Goal: Task Accomplishment & Management: Manage account settings

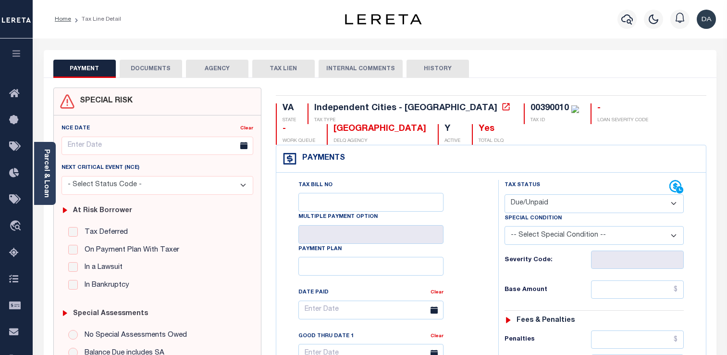
select select "DUE"
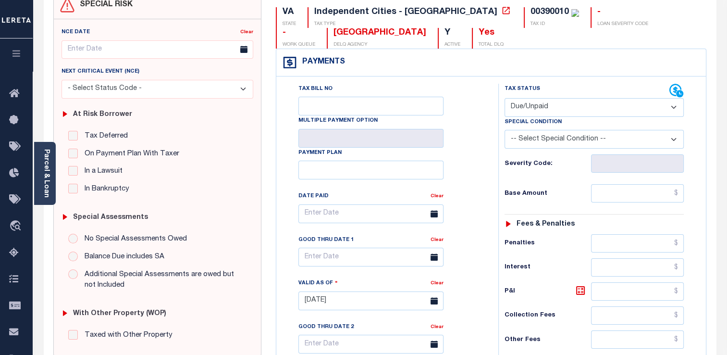
scroll to position [336, 0]
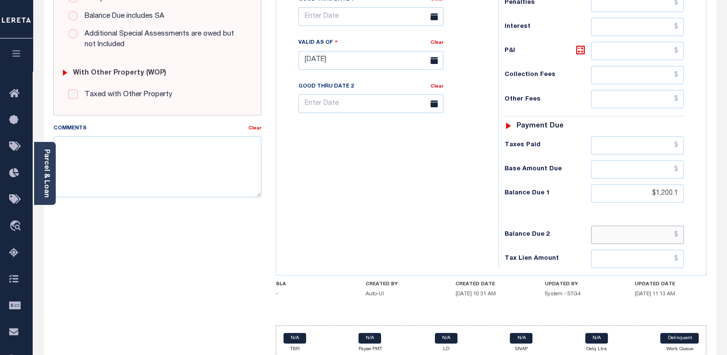
click at [632, 227] on input "text" at bounding box center [637, 234] width 93 height 18
click at [711, 122] on div "VA STATE Independent Cities - VA TAX TYPE 00390010 TAX ID - LOAN SEVERITY CODE …" at bounding box center [491, 59] width 445 height 617
click at [670, 186] on input "$1,200.1" at bounding box center [637, 193] width 93 height 18
click at [695, 176] on div "Tax Status Status - Select Status Code -" at bounding box center [597, 55] width 198 height 424
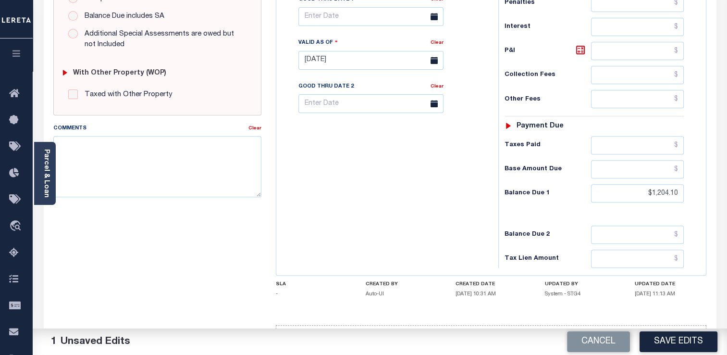
scroll to position [96, 0]
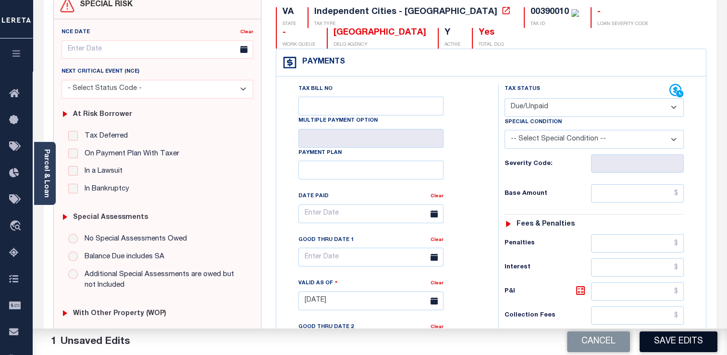
click at [683, 342] on button "Save Edits" at bounding box center [678, 341] width 78 height 21
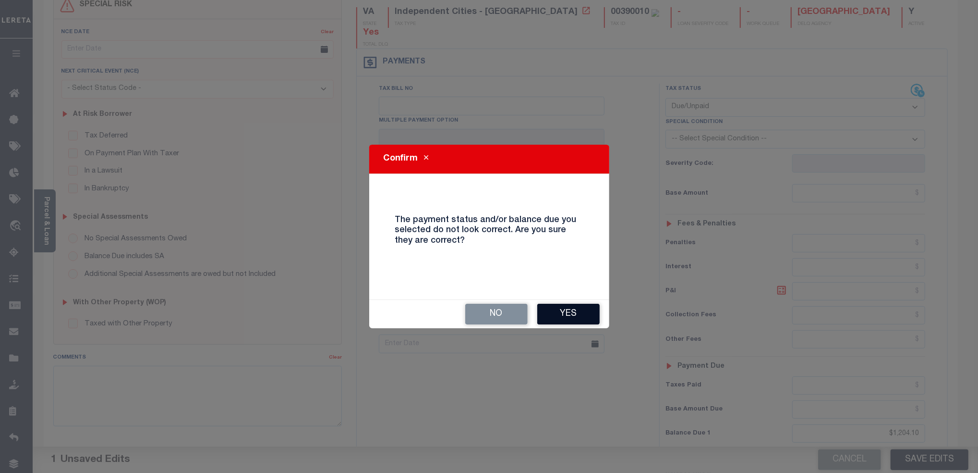
click at [574, 314] on button "Yes" at bounding box center [569, 314] width 62 height 21
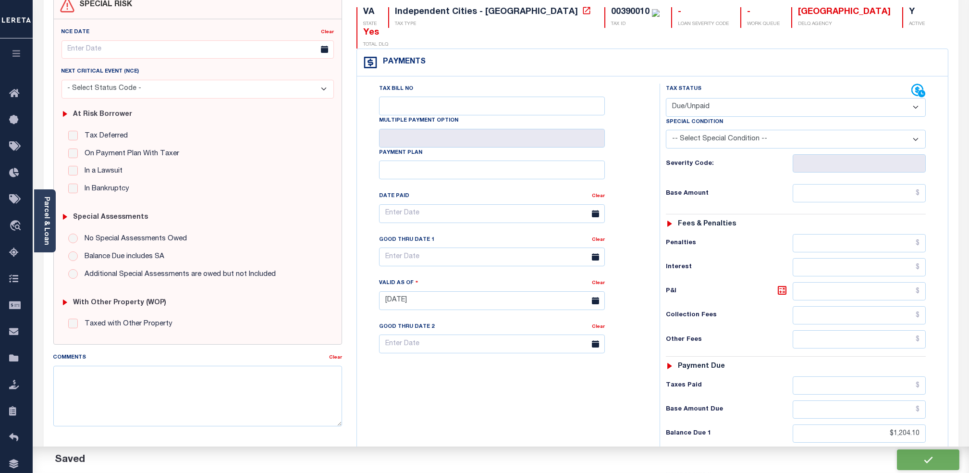
type input "$1,204.1"
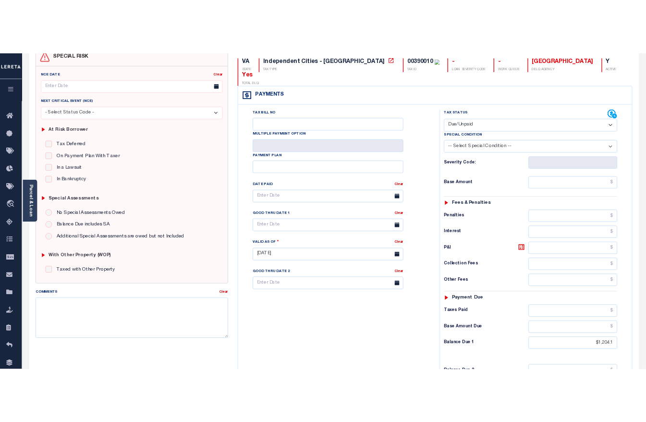
scroll to position [106, 0]
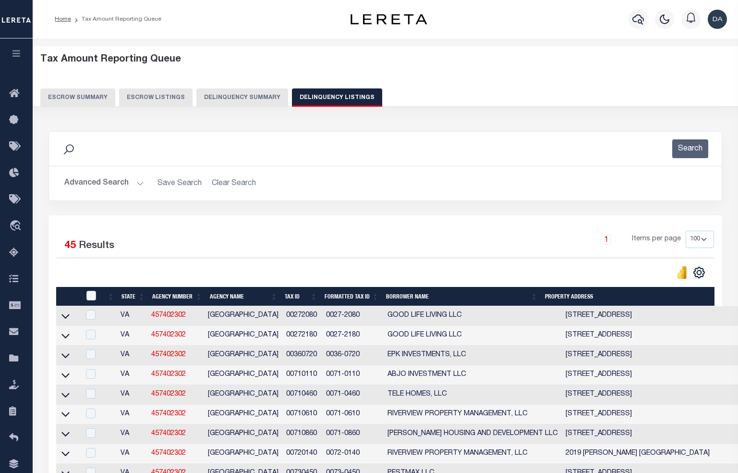
select select "100"
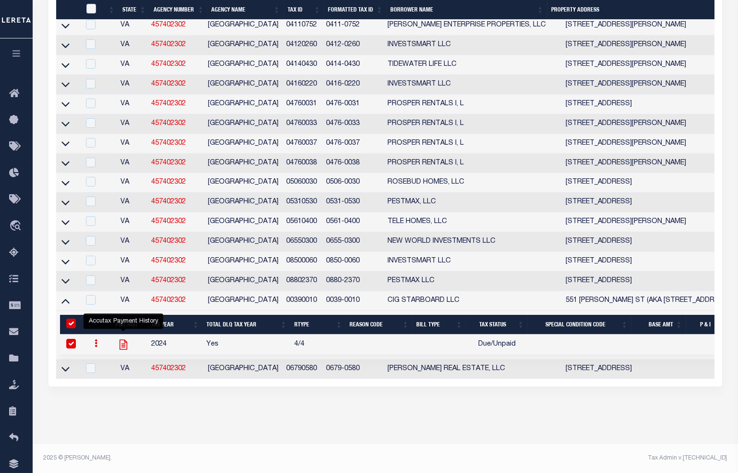
click at [126, 351] on icon "" at bounding box center [123, 344] width 12 height 12
checkbox input "false"
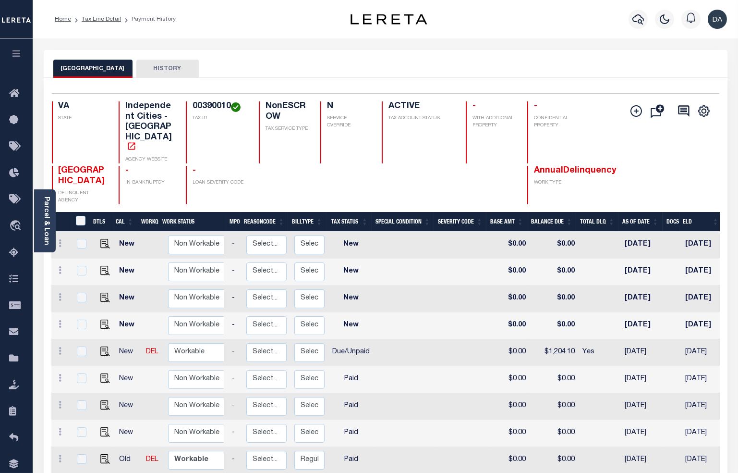
scroll to position [0, 191]
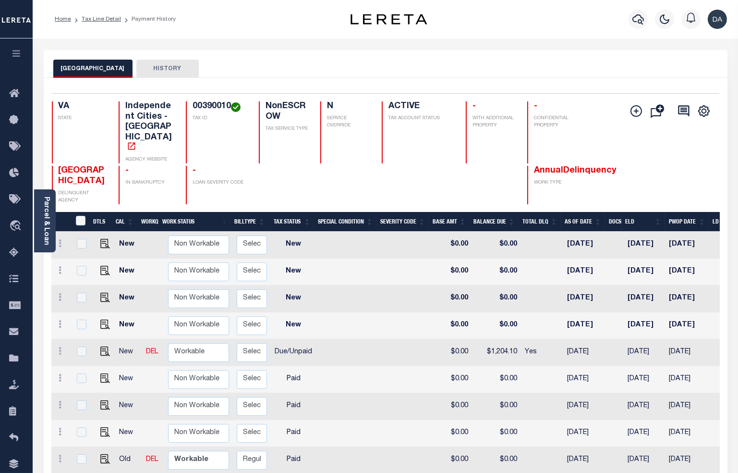
drag, startPoint x: 289, startPoint y: 315, endPoint x: 334, endPoint y: 319, distance: 44.9
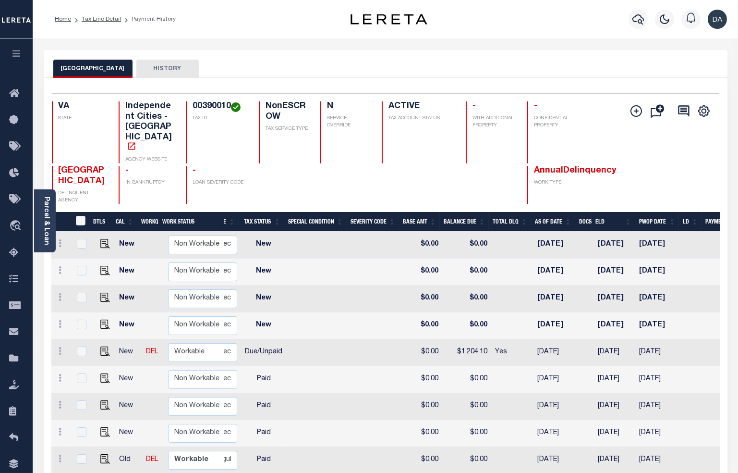
drag, startPoint x: 334, startPoint y: 318, endPoint x: 436, endPoint y: 324, distance: 102.0
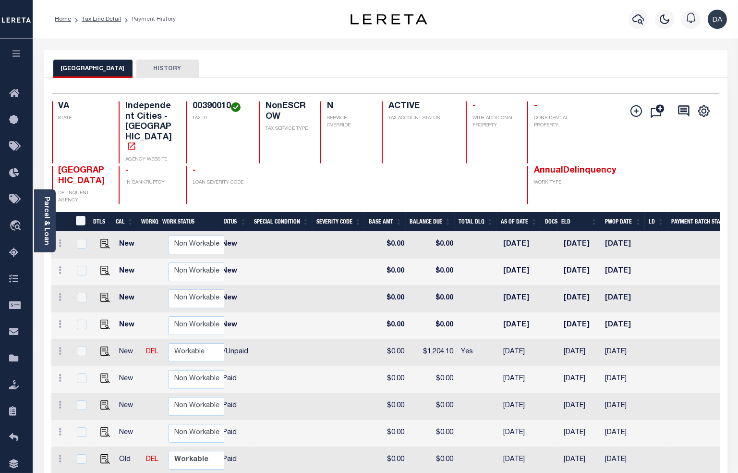
scroll to position [0, 0]
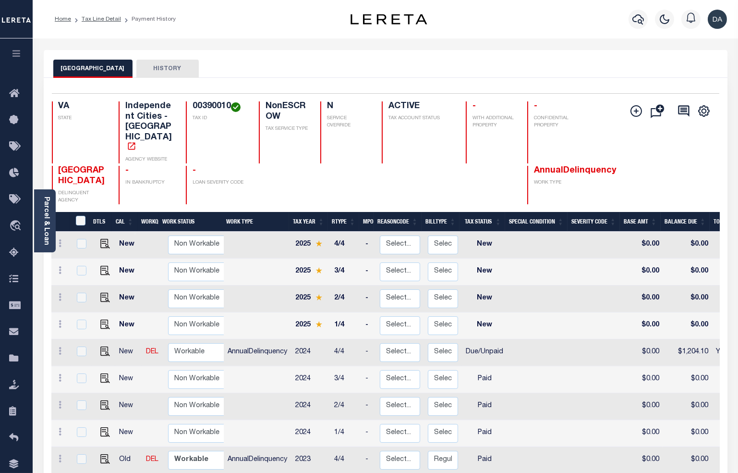
drag, startPoint x: 344, startPoint y: 315, endPoint x: 247, endPoint y: 304, distance: 97.7
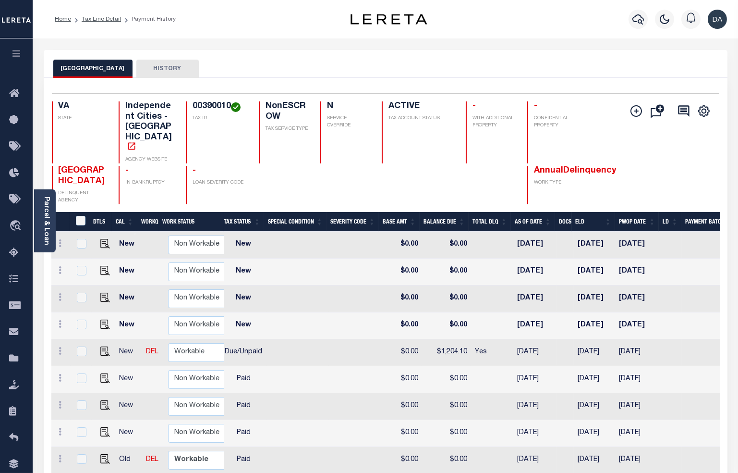
drag, startPoint x: 283, startPoint y: 310, endPoint x: 323, endPoint y: 317, distance: 39.9
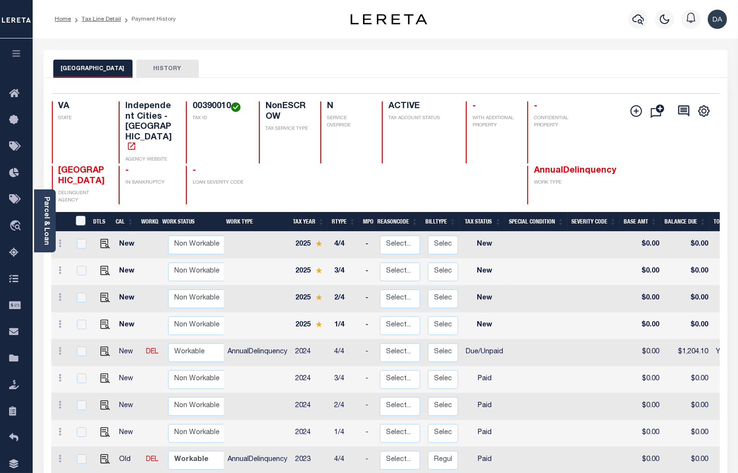
drag, startPoint x: 326, startPoint y: 340, endPoint x: 206, endPoint y: 330, distance: 120.5
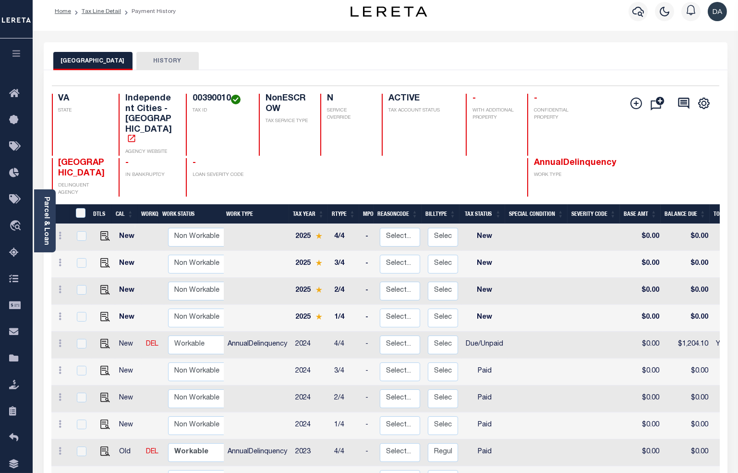
drag, startPoint x: 317, startPoint y: 367, endPoint x: 374, endPoint y: 379, distance: 58.4
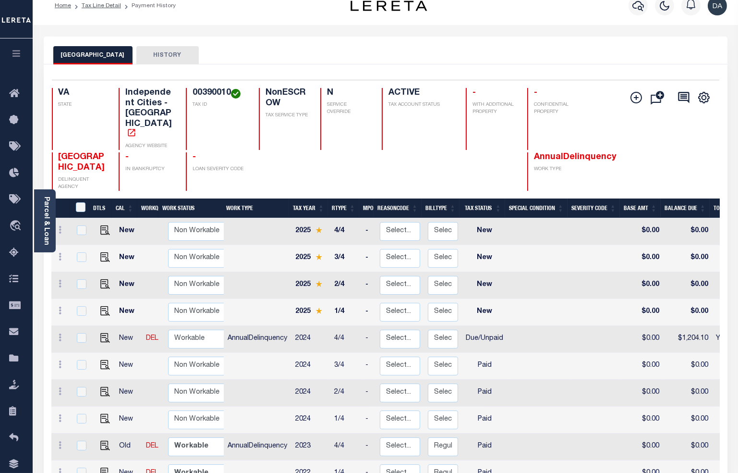
drag, startPoint x: 321, startPoint y: 367, endPoint x: 433, endPoint y: 383, distance: 113.6
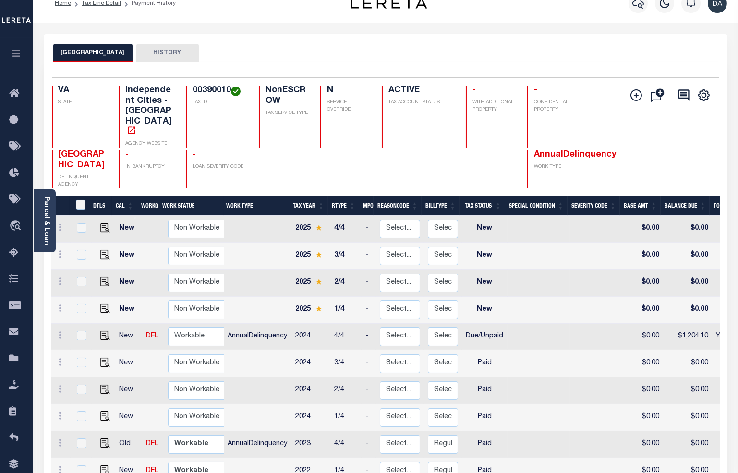
drag, startPoint x: 347, startPoint y: 363, endPoint x: 440, endPoint y: 367, distance: 93.3
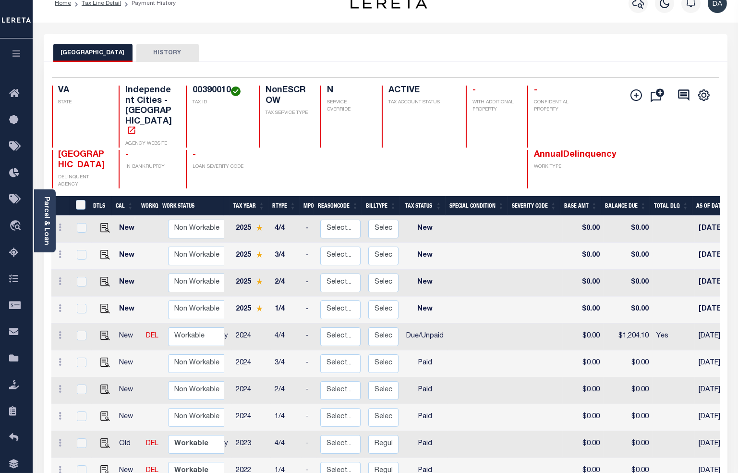
drag, startPoint x: 534, startPoint y: 322, endPoint x: 550, endPoint y: 320, distance: 16.4
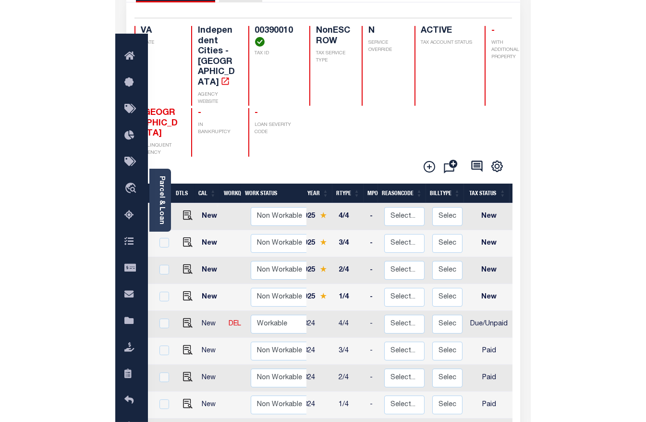
scroll to position [0, 0]
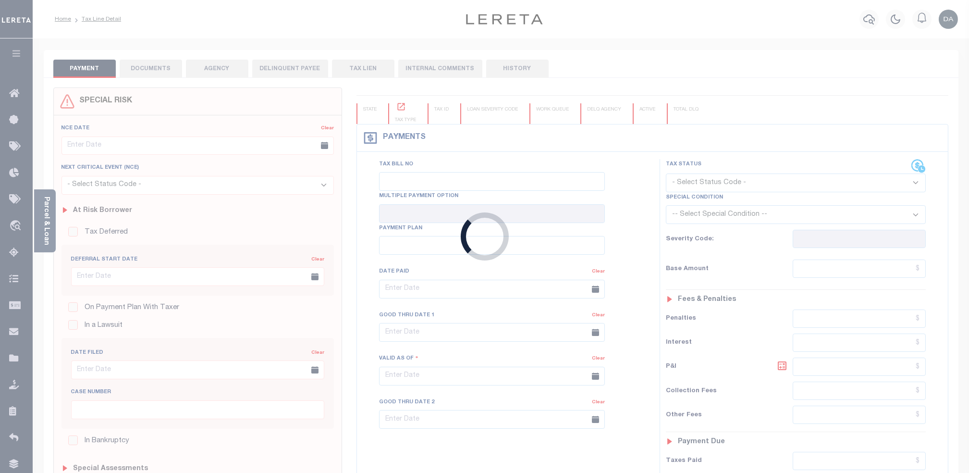
type input "[DATE]"
select select "NW2"
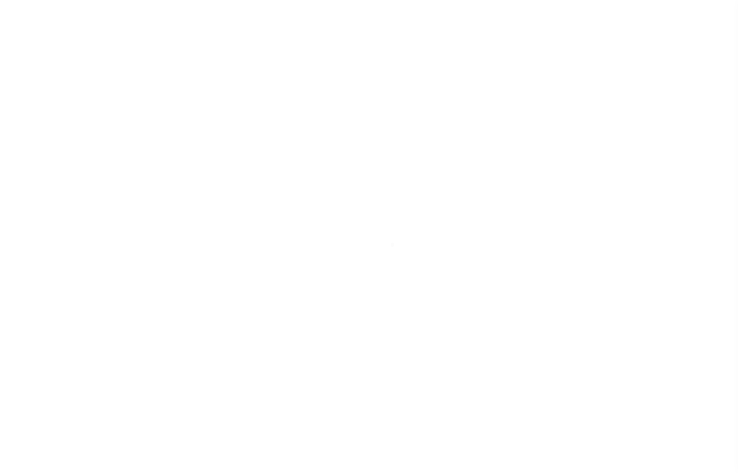
type input "[DATE]"
select select "DUE"
type input "$1,204.1"
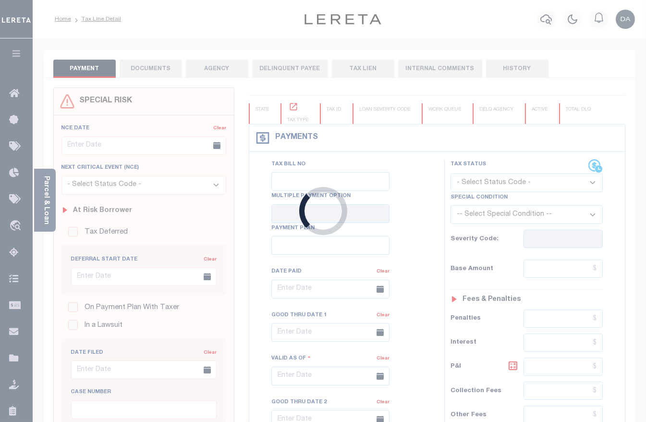
type input "[DATE]"
select select "DUE"
type input "$1,204.1"
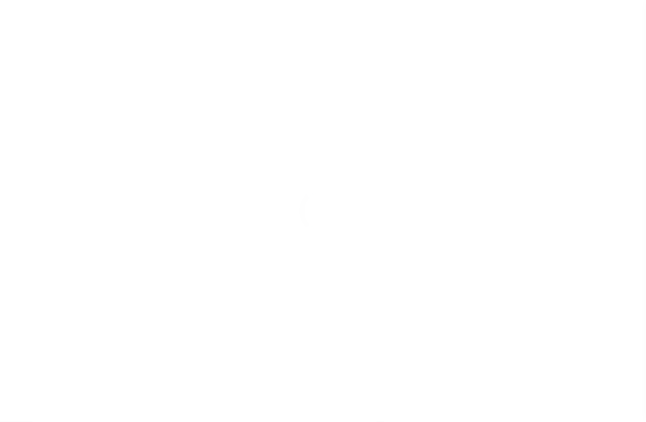
type input "[DATE]"
select select "NW2"
type input "[DATE]"
select select "DUE"
type input "$1,204.1"
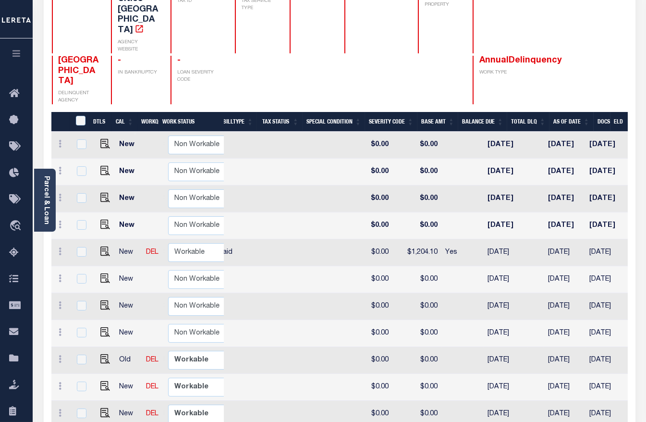
scroll to position [0, 271]
drag, startPoint x: 254, startPoint y: 231, endPoint x: 317, endPoint y: 228, distance: 63.5
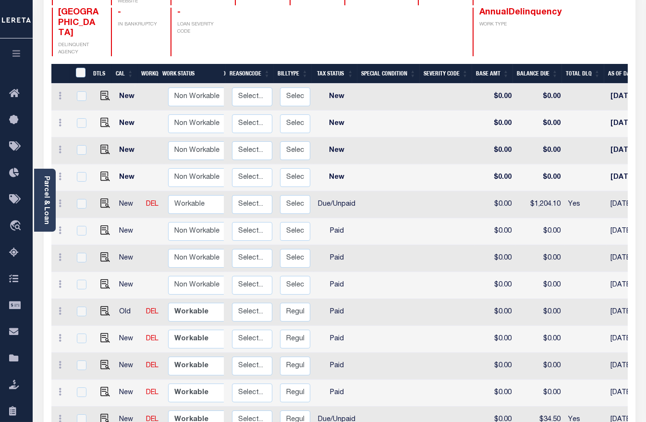
scroll to position [0, 0]
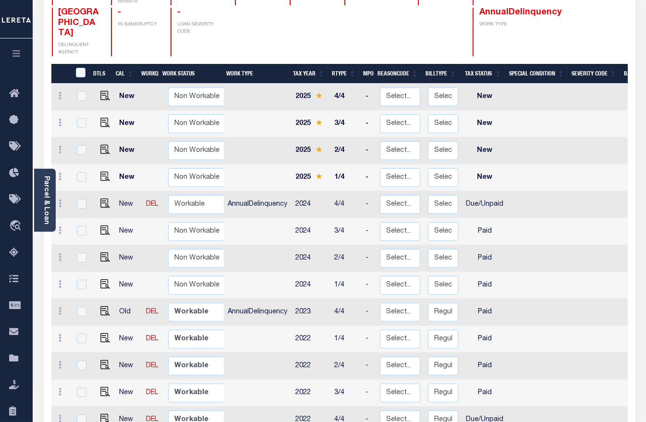
drag, startPoint x: 376, startPoint y: 224, endPoint x: 281, endPoint y: 204, distance: 96.4
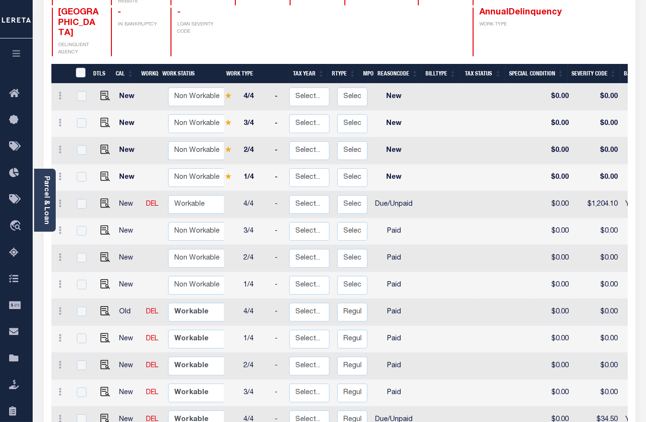
scroll to position [0, 91]
drag, startPoint x: 360, startPoint y: 220, endPoint x: 434, endPoint y: 219, distance: 74.0
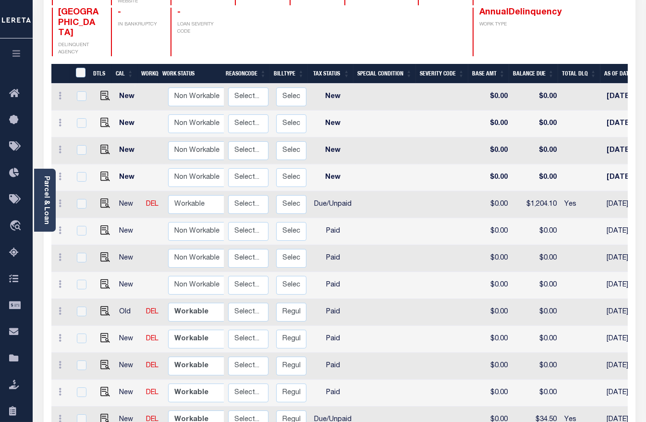
drag, startPoint x: 497, startPoint y: 219, endPoint x: 551, endPoint y: 222, distance: 54.9
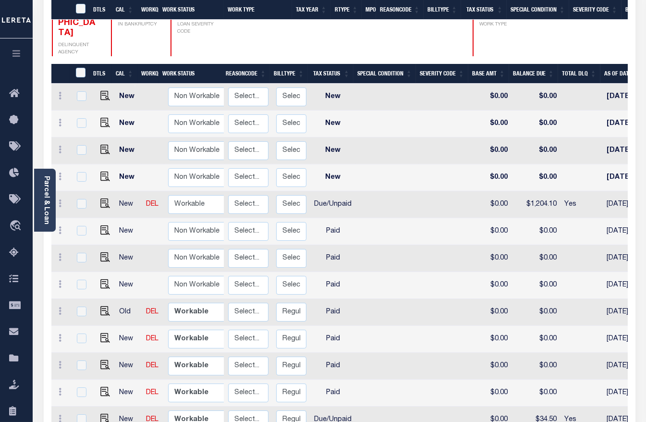
scroll to position [240, 0]
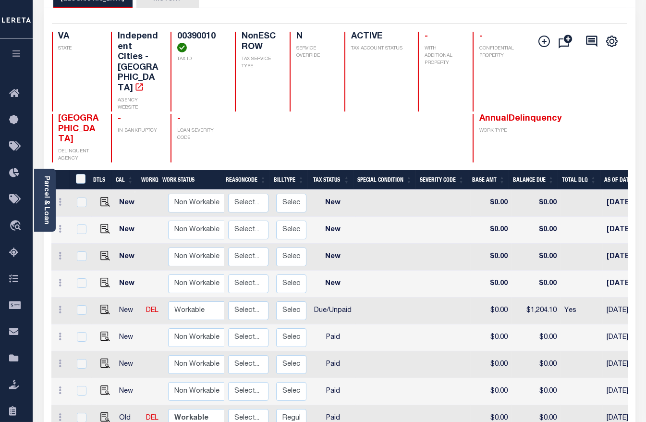
drag, startPoint x: 493, startPoint y: 215, endPoint x: 329, endPoint y: 187, distance: 167.1
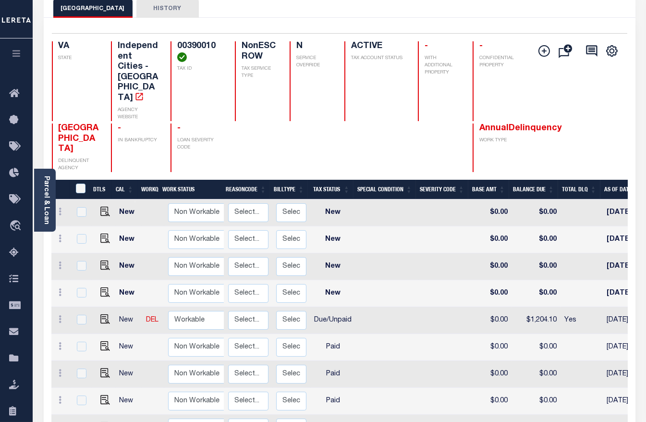
drag, startPoint x: 493, startPoint y: 229, endPoint x: 300, endPoint y: 211, distance: 193.9
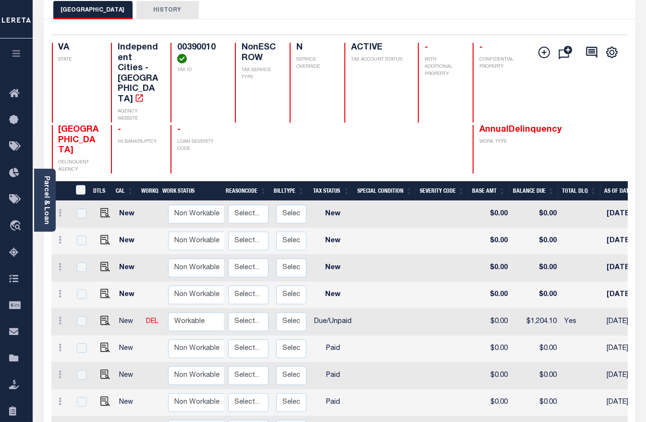
drag, startPoint x: 565, startPoint y: 318, endPoint x: 418, endPoint y: 321, distance: 146.5
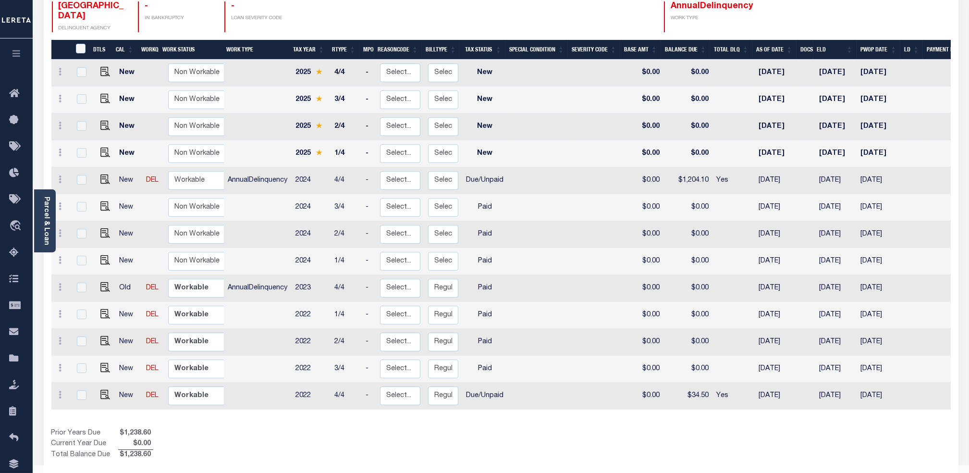
scroll to position [26, 0]
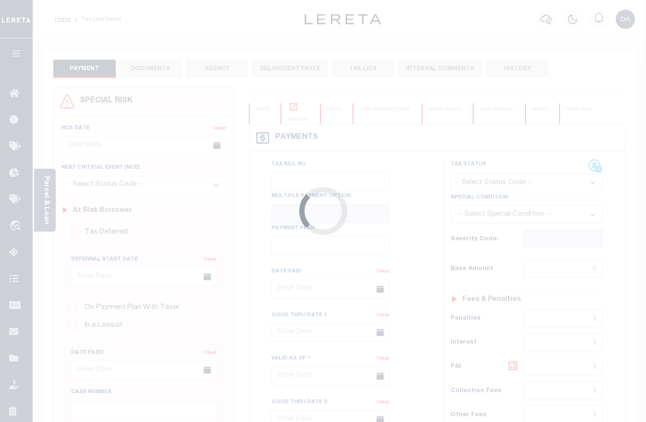
type input "[DATE]"
select select "DUE"
type input "$1,204.1"
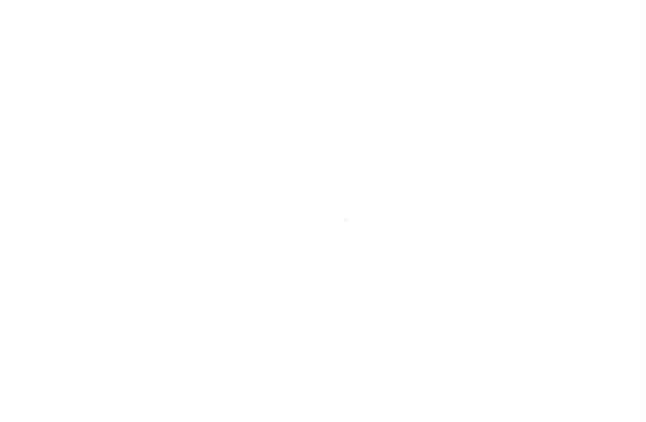
type input "[DATE]"
select select "NW2"
type input "[DATE]"
select select "NW2"
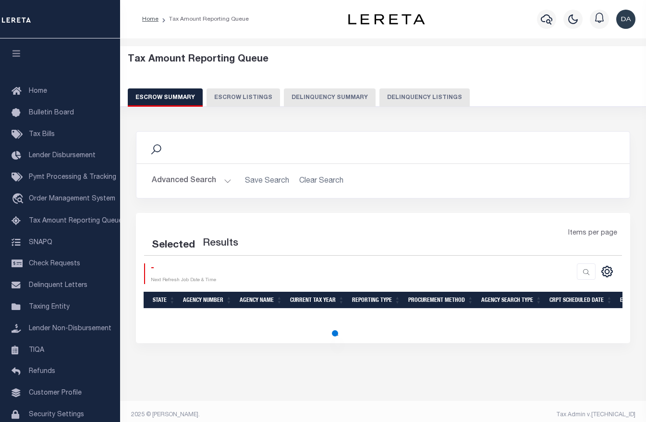
select select "100"
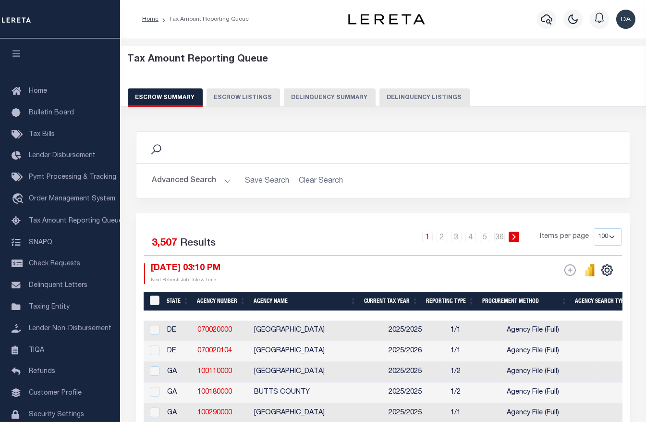
click at [327, 97] on button "Delinquency Summary" at bounding box center [330, 97] width 92 height 18
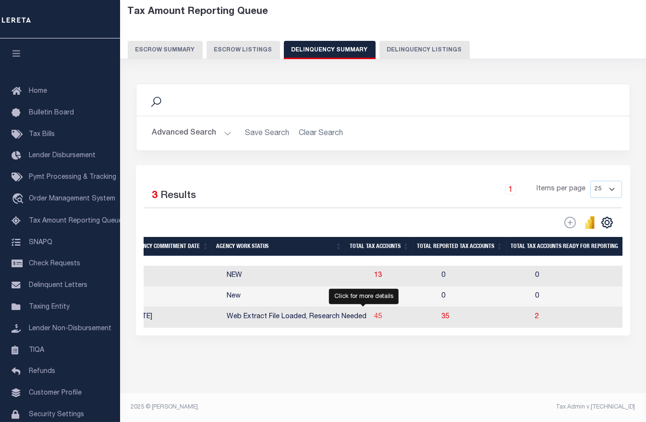
click at [374, 313] on span "45" at bounding box center [378, 316] width 8 height 7
select select "100"
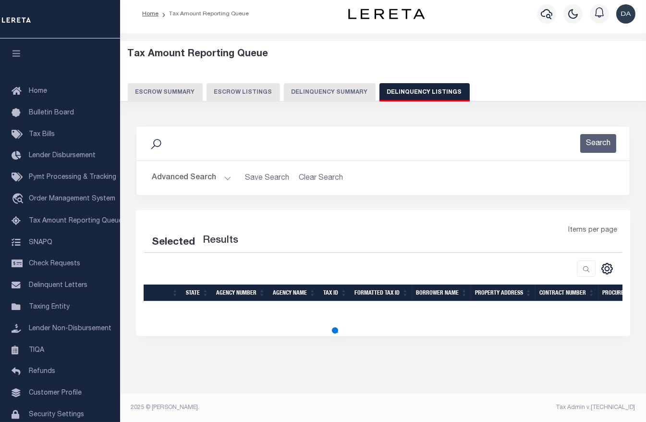
select select "100"
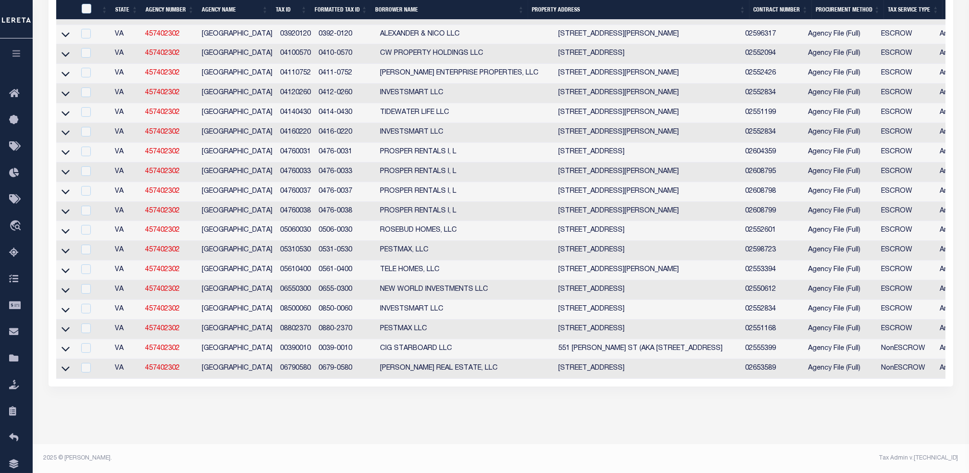
scroll to position [839, 0]
click at [63, 344] on icon at bounding box center [65, 348] width 8 height 10
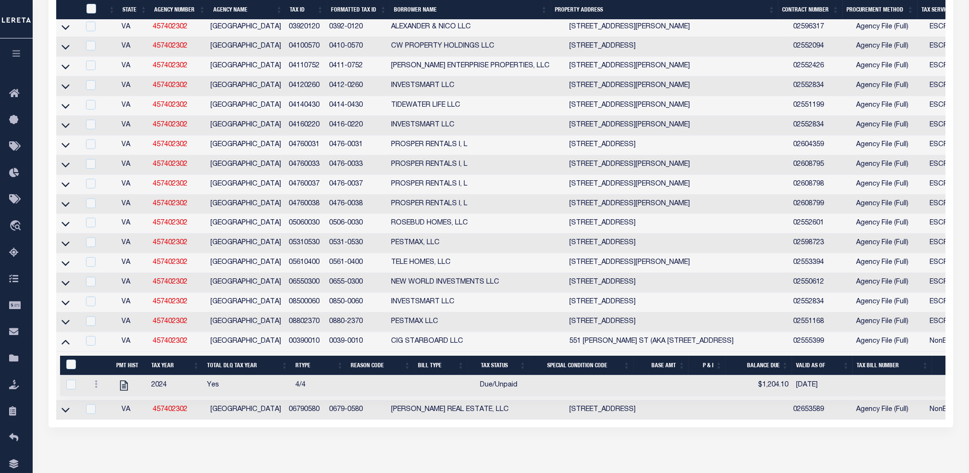
scroll to position [888, 0]
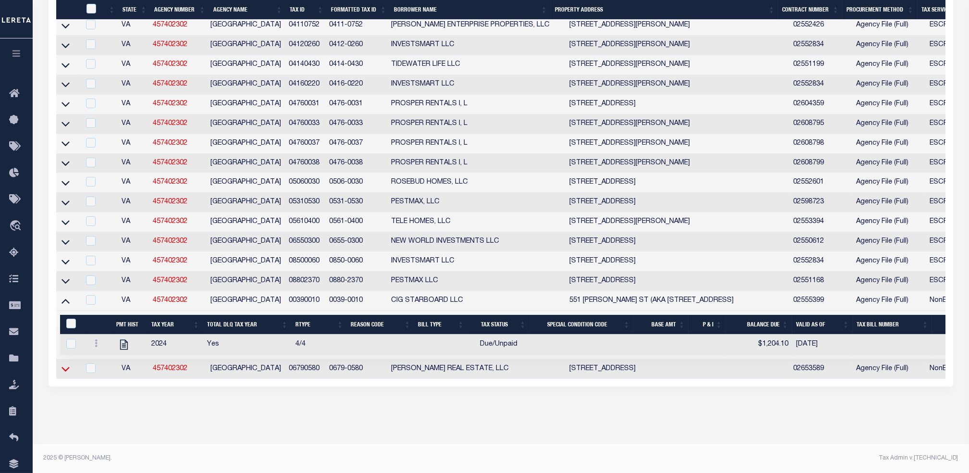
click at [66, 364] on icon at bounding box center [65, 369] width 8 height 10
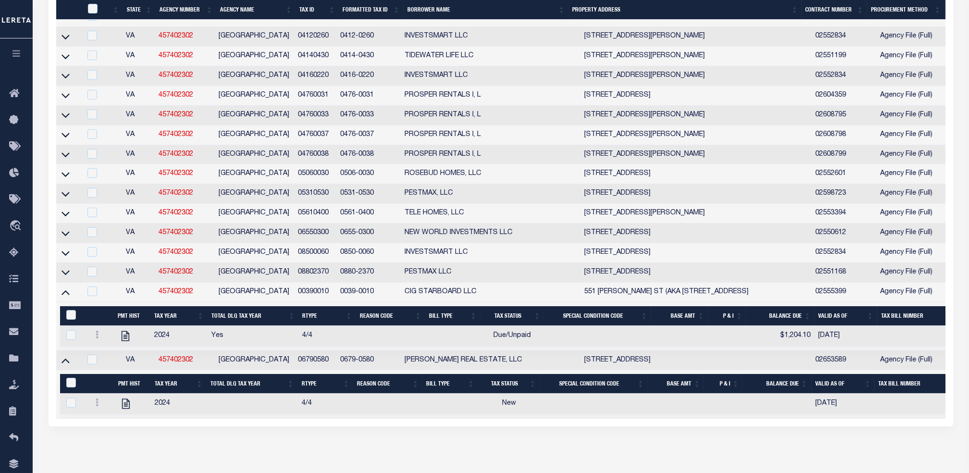
scroll to position [937, 0]
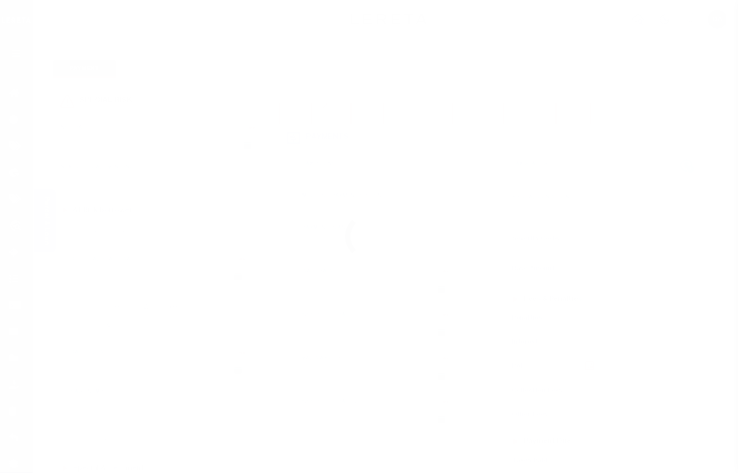
type input "[DATE]"
select select "DUE"
type input "$1,204.1"
